Goal: Complete application form

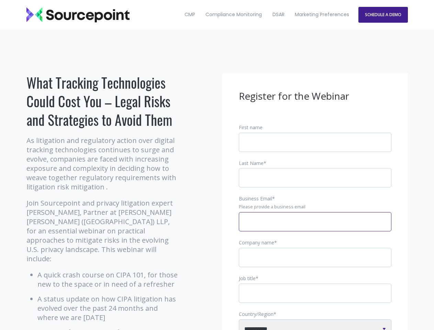
click at [315, 227] on input "Business Email *" at bounding box center [315, 221] width 152 height 19
